Goal: Task Accomplishment & Management: Manage account settings

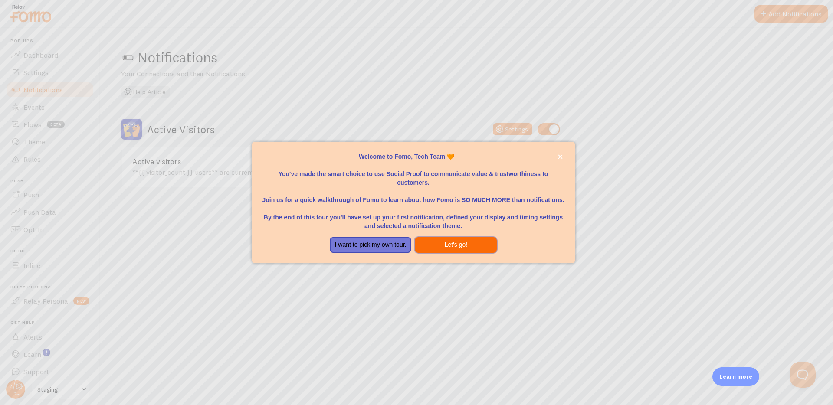
click at [462, 249] on button "Let's go!" at bounding box center [456, 245] width 82 height 16
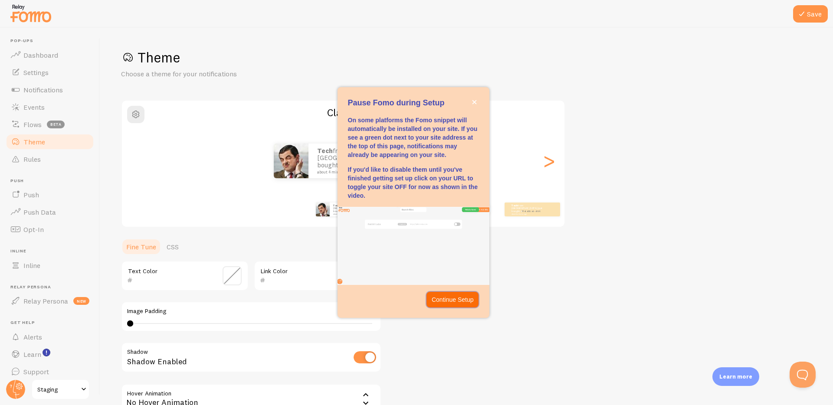
click at [447, 306] on button "Continue Setup" at bounding box center [452, 300] width 52 height 16
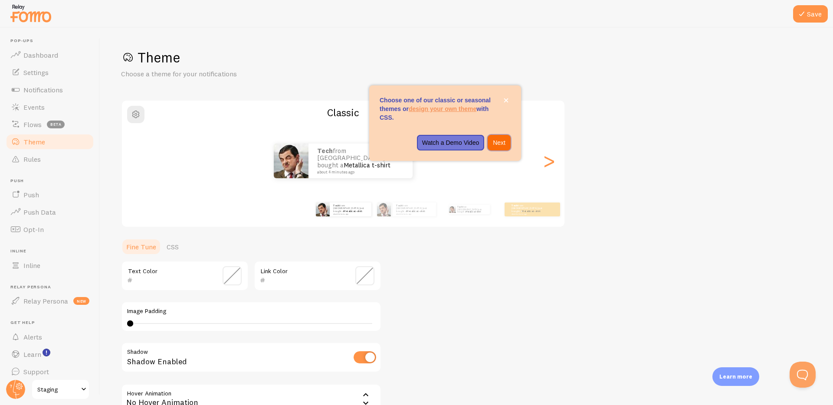
click at [498, 142] on p "Next" at bounding box center [499, 142] width 13 height 9
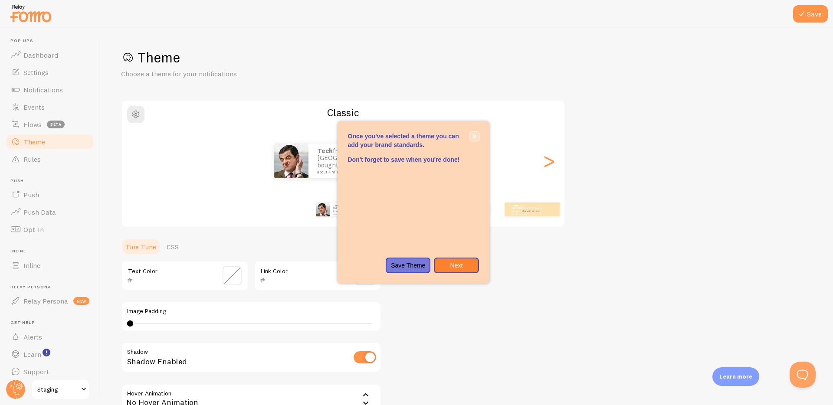
click at [475, 136] on icon "close," at bounding box center [474, 136] width 4 height 4
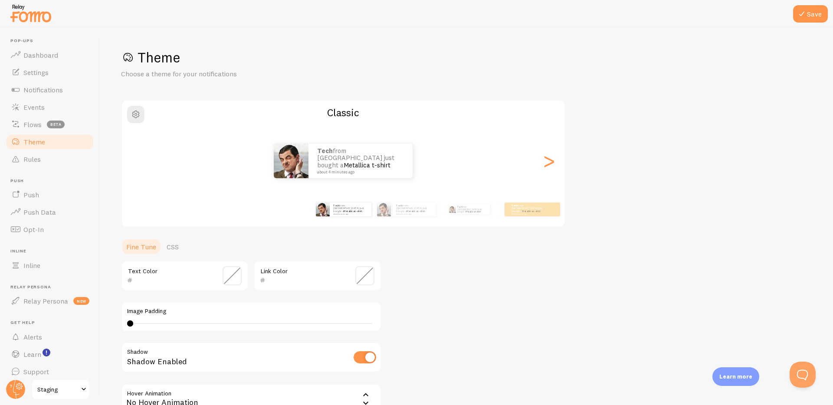
click at [46, 384] on span "Staging" at bounding box center [57, 389] width 41 height 10
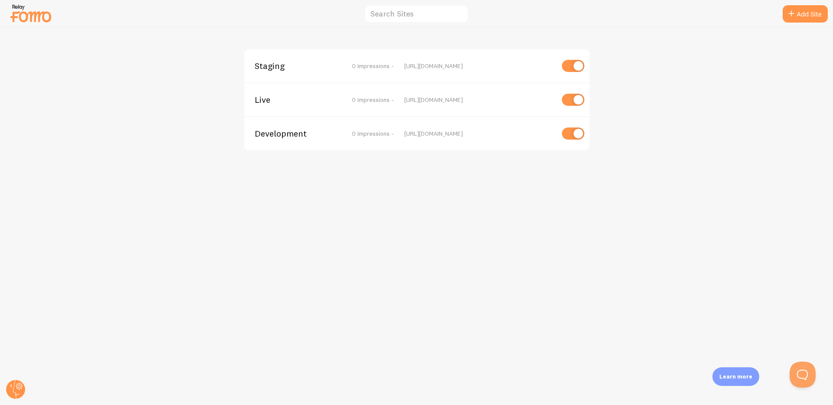
click at [274, 95] on div "Live 0 Impressions - [URL][DOMAIN_NAME]" at bounding box center [416, 99] width 345 height 34
click at [264, 101] on span "Live" at bounding box center [290, 100] width 70 height 8
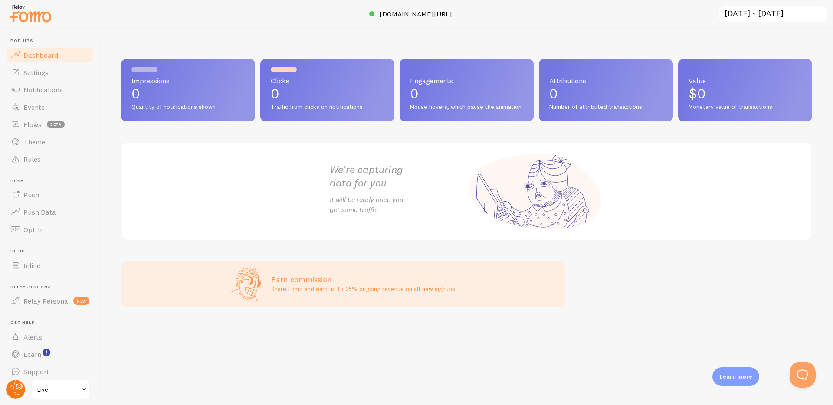
click at [8, 396] on icon at bounding box center [15, 389] width 21 height 21
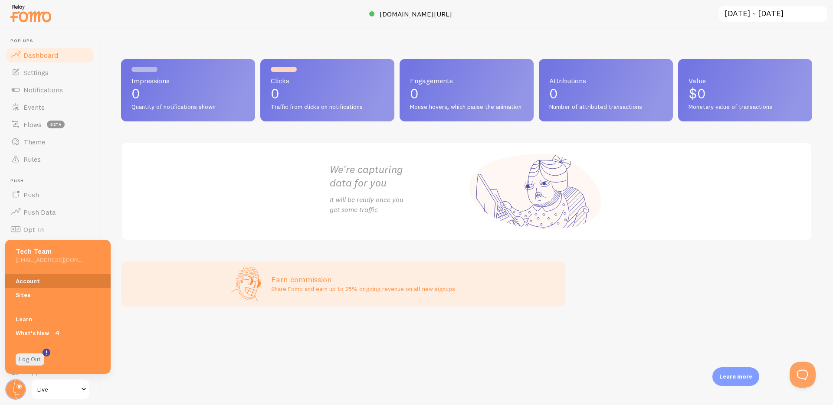
click at [42, 274] on link "Account" at bounding box center [57, 281] width 105 height 14
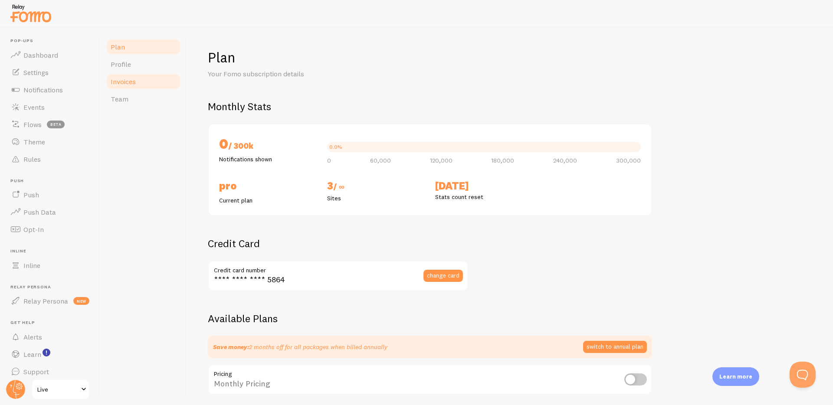
click at [130, 85] on span "Invoices" at bounding box center [123, 81] width 25 height 9
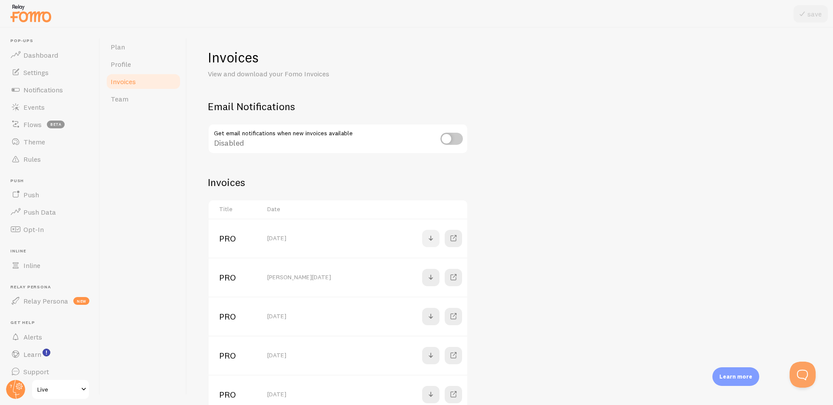
click at [427, 240] on span at bounding box center [431, 238] width 10 height 10
